Goal: Find specific page/section

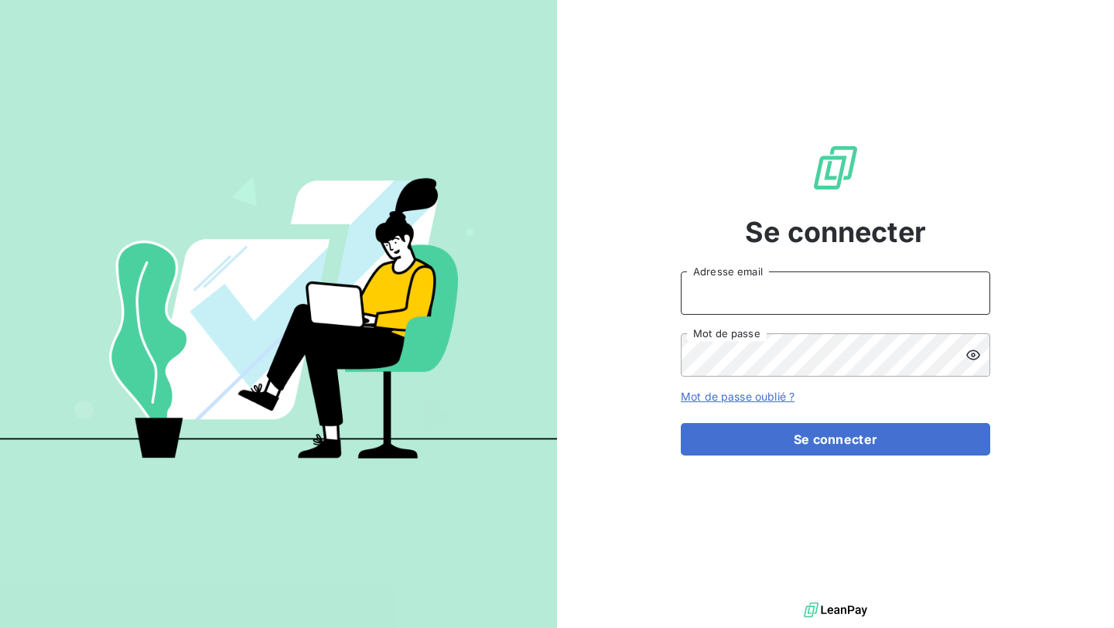
click at [717, 286] on input "Adresse email" at bounding box center [835, 293] width 309 height 43
type input "[PERSON_NAME][EMAIL_ADDRESS][DOMAIN_NAME]"
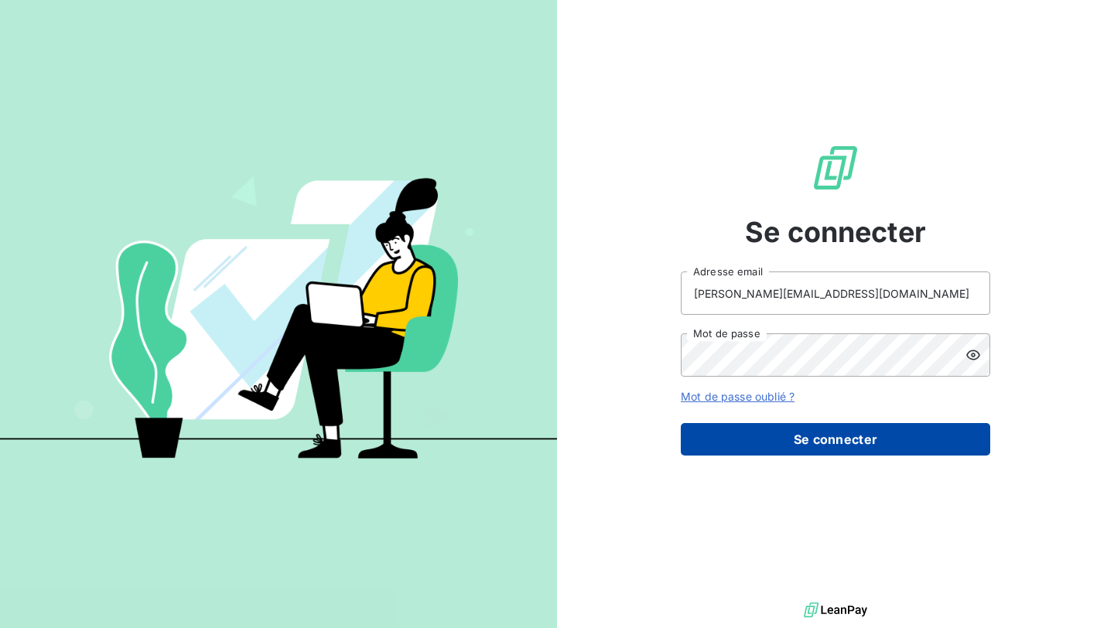
click at [808, 450] on button "Se connecter" at bounding box center [835, 439] width 309 height 32
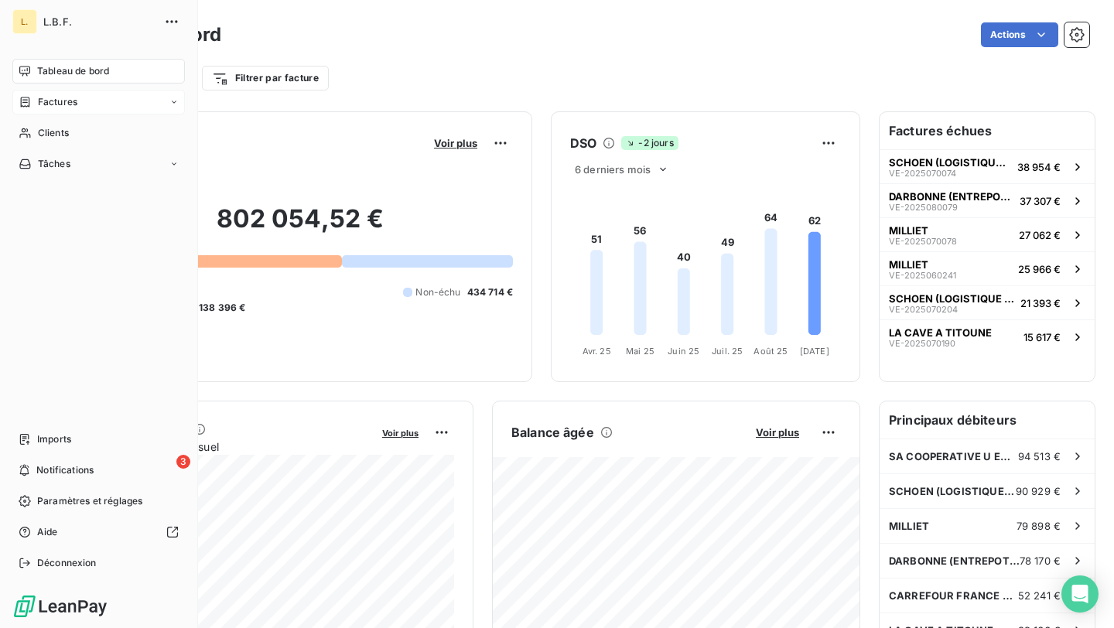
click at [82, 91] on div "Factures" at bounding box center [98, 102] width 173 height 25
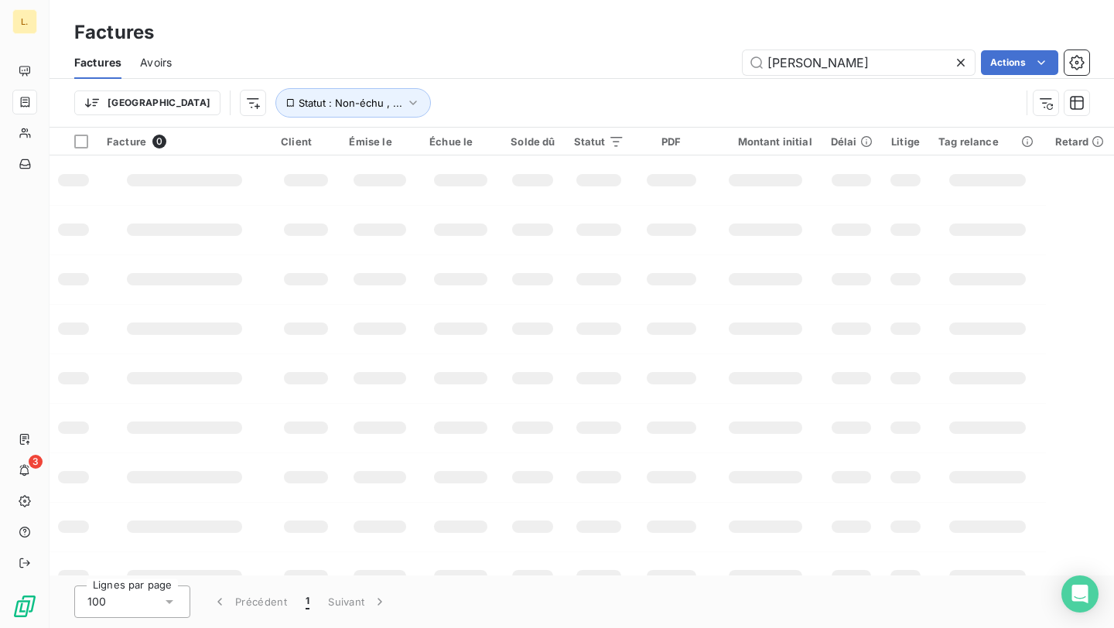
drag, startPoint x: 807, startPoint y: 60, endPoint x: 719, endPoint y: 57, distance: 88.2
click at [720, 57] on div "[PERSON_NAME] Actions" at bounding box center [639, 62] width 899 height 25
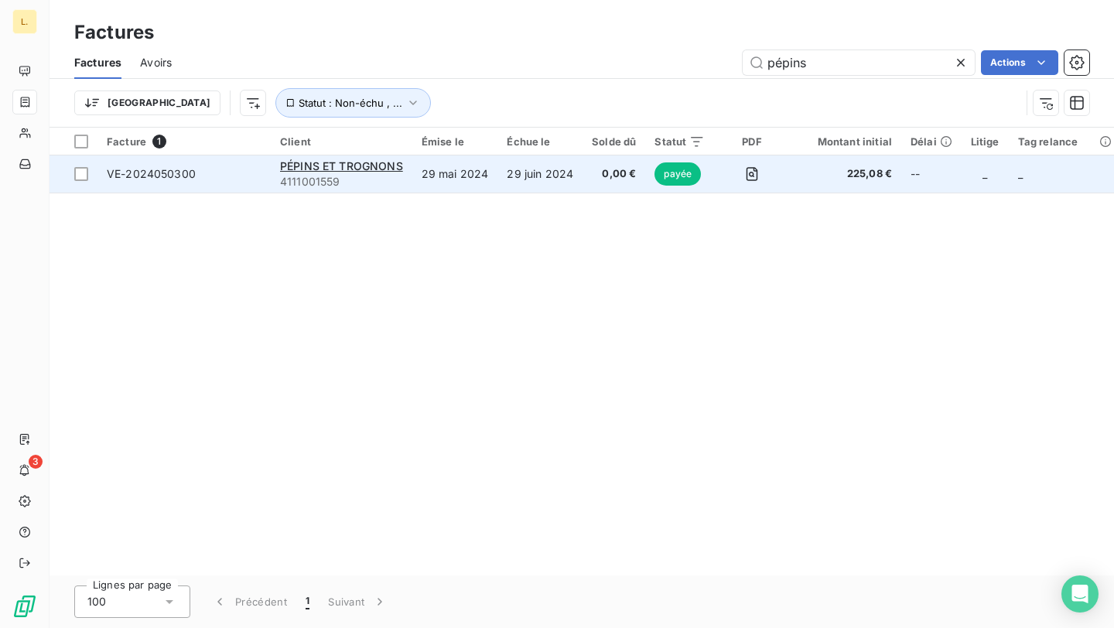
type input "pépins"
click at [593, 171] on span "0,00 €" at bounding box center [614, 173] width 44 height 15
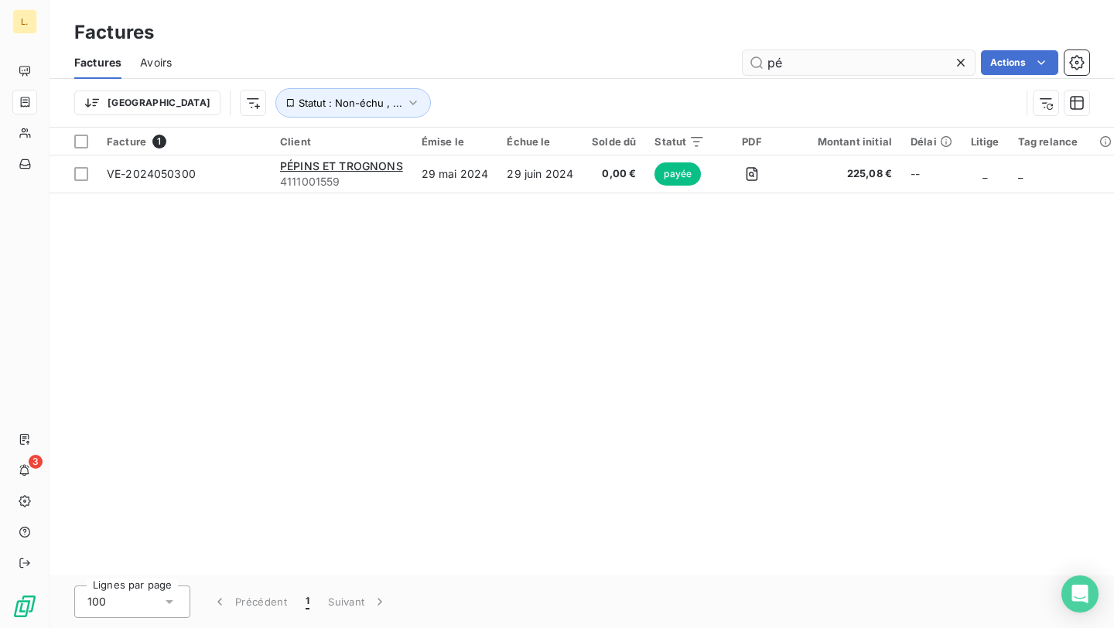
type input "p"
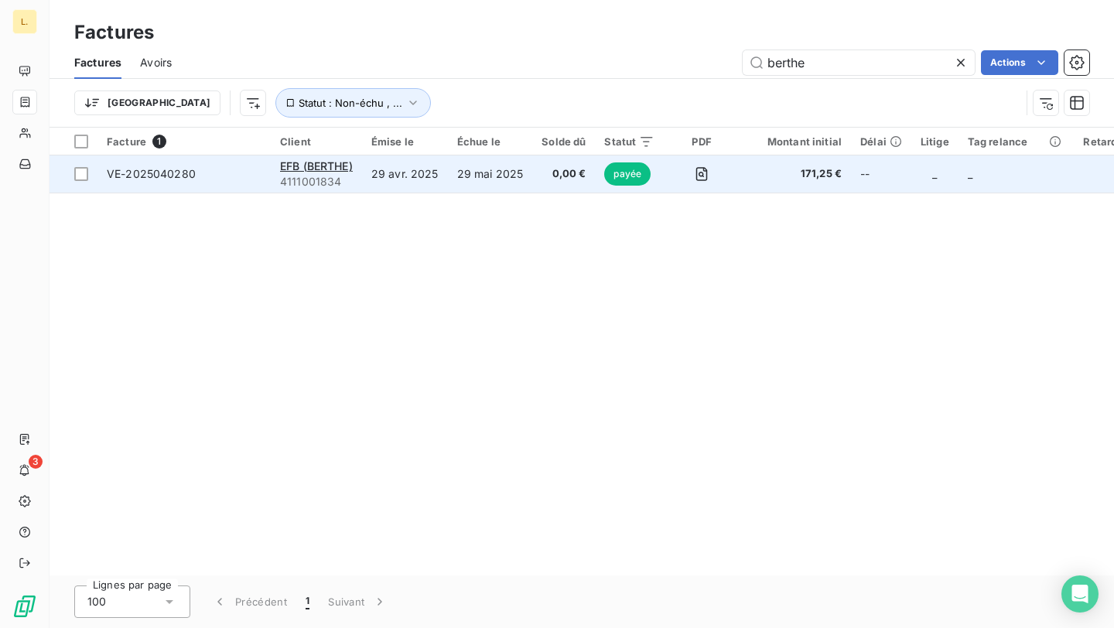
type input "berthe"
click at [538, 186] on td "0,00 €" at bounding box center [563, 174] width 63 height 37
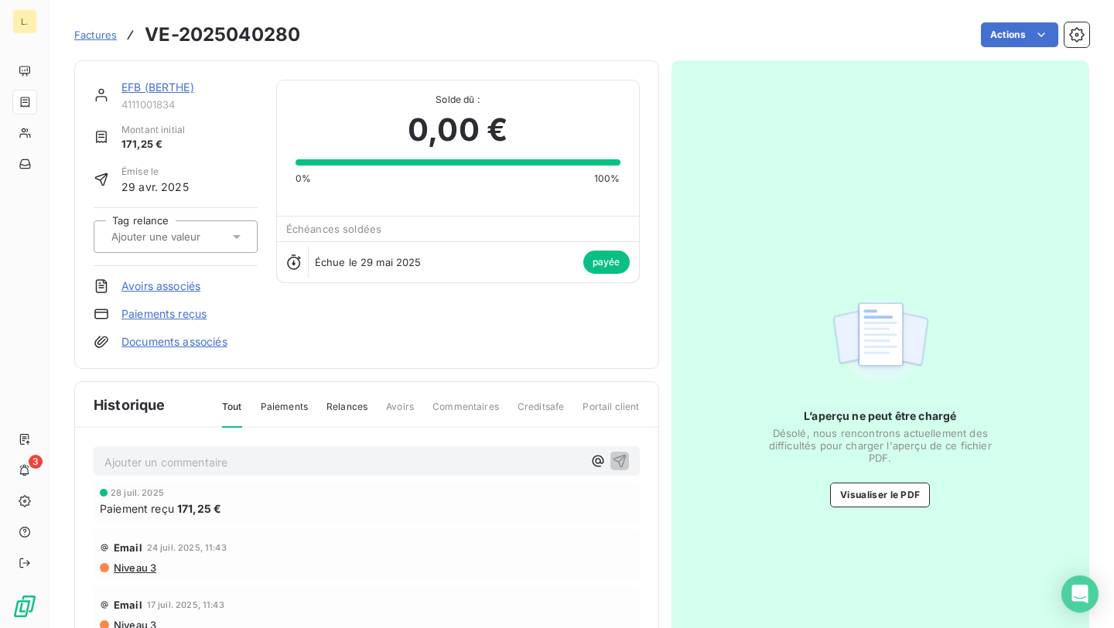
click at [514, 358] on div "EFB (BERTHE) 4111001834 Montant initial 171,25 € Émise le 29 avr. 2025 Tag rela…" at bounding box center [366, 214] width 585 height 309
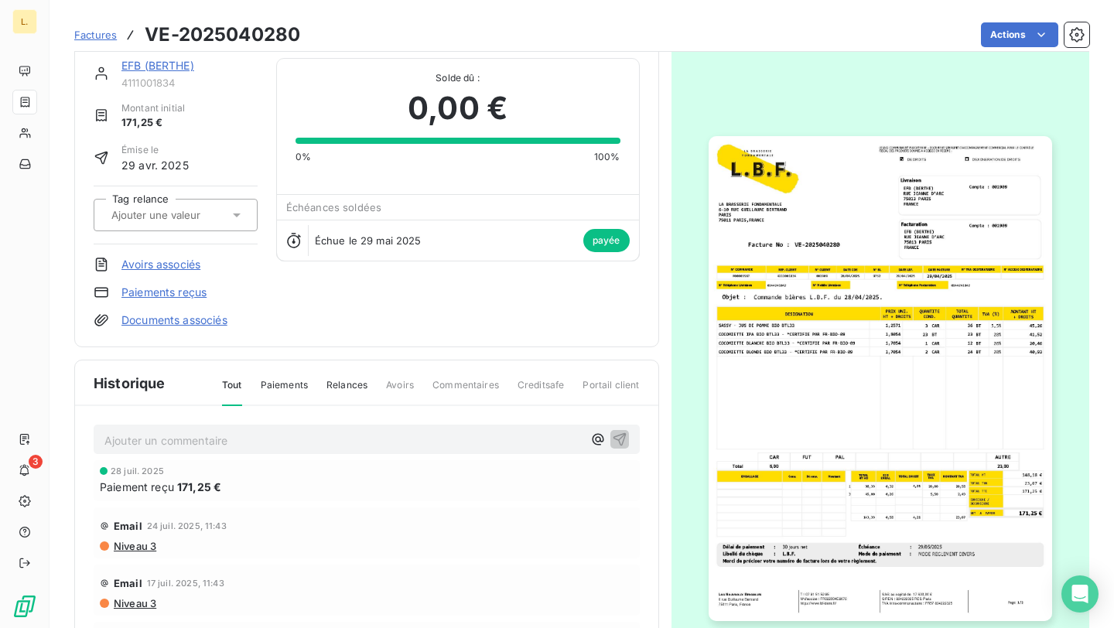
scroll to position [23, 0]
